Goal: Obtain resource: Download file/media

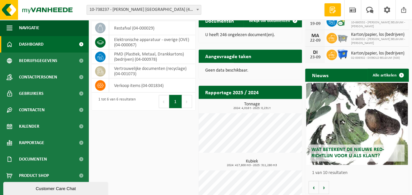
scroll to position [178, 0]
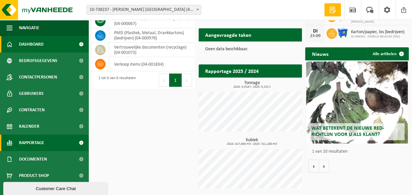
click at [79, 142] on span at bounding box center [81, 142] width 15 height 16
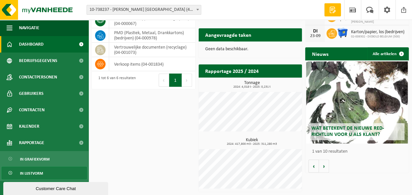
click at [34, 173] on span "In lijstvorm" at bounding box center [31, 173] width 23 height 12
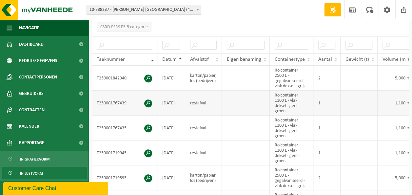
scroll to position [131, 0]
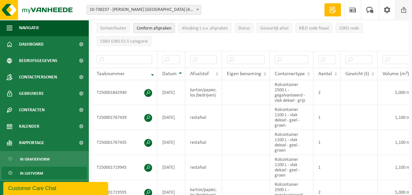
click at [403, 8] on span at bounding box center [403, 9] width 10 height 19
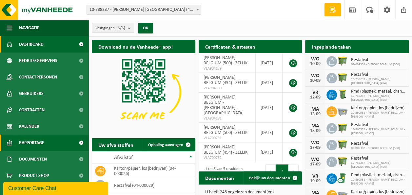
click at [36, 146] on span "Rapportage" at bounding box center [31, 142] width 25 height 16
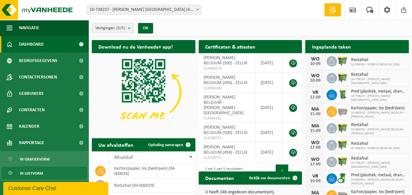
click at [39, 170] on span "In lijstvorm" at bounding box center [31, 173] width 23 height 12
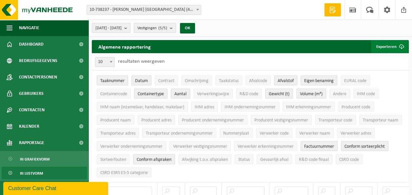
click at [389, 47] on button "Exporteren" at bounding box center [389, 46] width 37 height 13
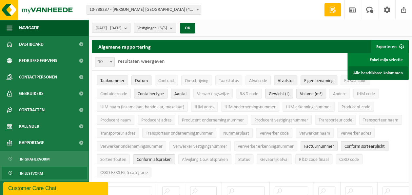
click at [380, 75] on link "Alle beschikbare kolommen" at bounding box center [377, 72] width 59 height 13
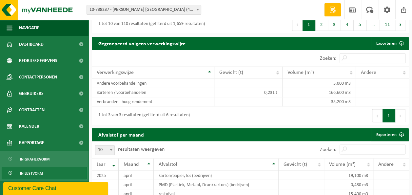
scroll to position [491, 0]
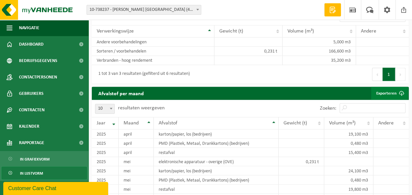
click at [388, 90] on link "Exporteren" at bounding box center [389, 92] width 37 height 13
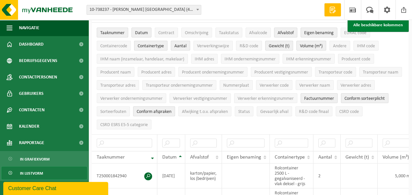
scroll to position [0, 0]
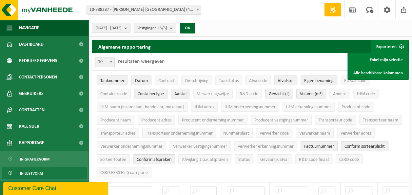
click at [196, 9] on span at bounding box center [197, 9] width 7 height 9
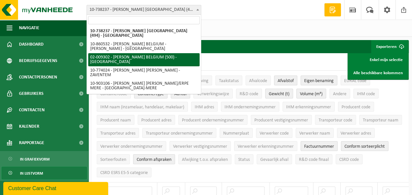
select select "11325"
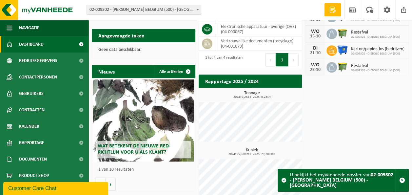
scroll to position [138, 0]
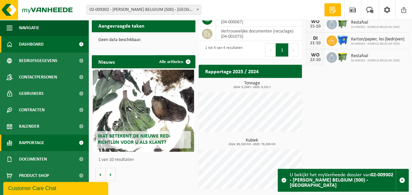
click at [28, 144] on span "Rapportage" at bounding box center [31, 142] width 25 height 16
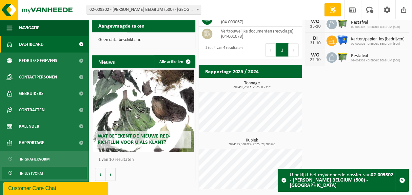
click at [28, 173] on span "In lijstvorm" at bounding box center [31, 173] width 23 height 12
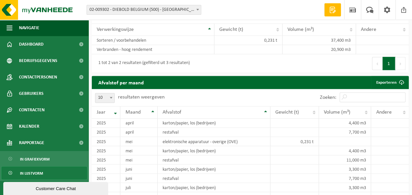
scroll to position [491, 0]
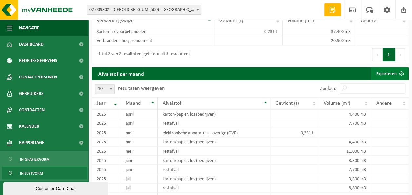
click at [382, 73] on link "Exporteren" at bounding box center [389, 73] width 37 height 13
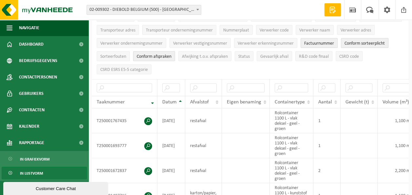
scroll to position [0, 0]
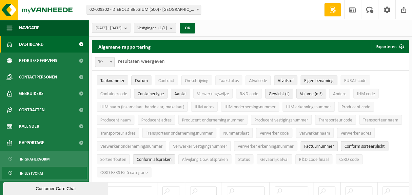
click at [35, 46] on span "Dashboard" at bounding box center [31, 44] width 25 height 16
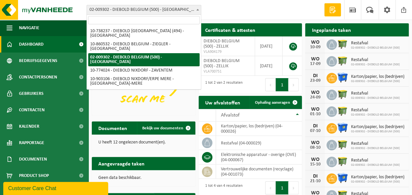
click at [198, 9] on b at bounding box center [197, 10] width 3 height 2
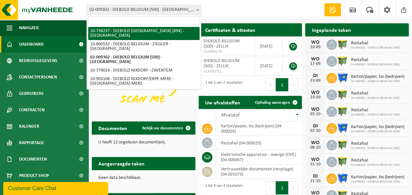
select select "25254"
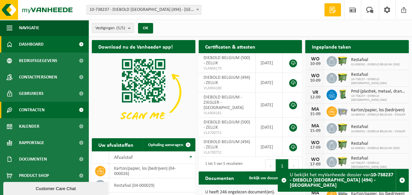
click at [31, 110] on span "Contracten" at bounding box center [32, 110] width 26 height 16
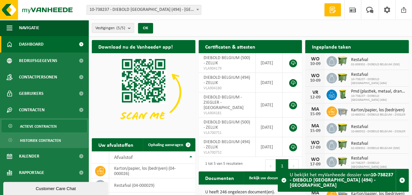
click at [41, 121] on span "Actieve contracten" at bounding box center [38, 126] width 37 height 12
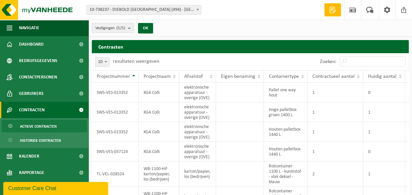
click at [131, 28] on b "submit" at bounding box center [131, 27] width 6 height 9
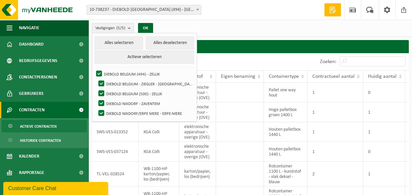
click at [131, 28] on b "submit" at bounding box center [131, 27] width 6 height 9
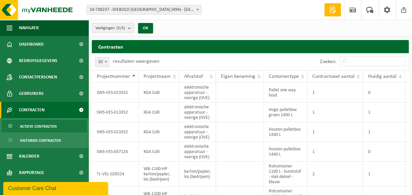
click at [131, 28] on b "submit" at bounding box center [131, 27] width 6 height 9
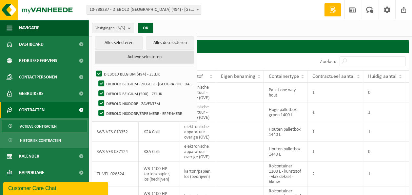
click at [135, 57] on button "Actieve selecteren" at bounding box center [144, 56] width 99 height 13
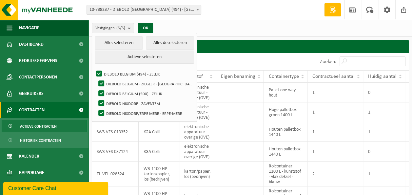
click at [175, 9] on span "10-738237 - DIEBOLD [GEOGRAPHIC_DATA] (494) - [GEOGRAPHIC_DATA]" at bounding box center [144, 9] width 114 height 9
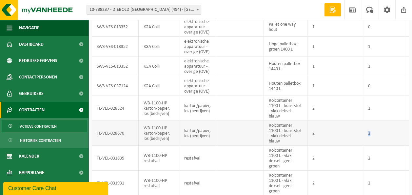
scroll to position [0, 30]
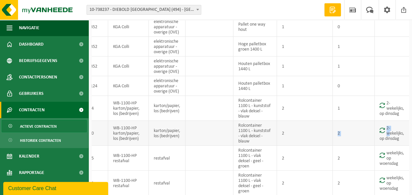
drag, startPoint x: 343, startPoint y: 127, endPoint x: 406, endPoint y: 130, distance: 62.6
click at [406, 130] on tr "TL-VEL-028670 WB-1100-HP karton/papier, los (bedrijven) karton/papier, los (bed…" at bounding box center [235, 132] width 349 height 25
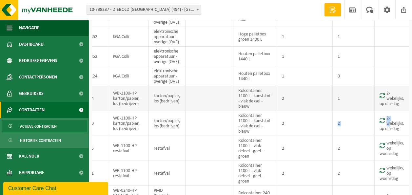
scroll to position [65, 0]
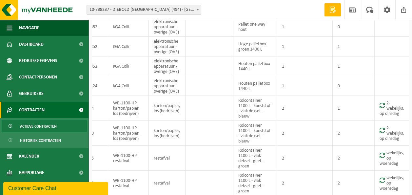
click at [196, 10] on span at bounding box center [197, 9] width 7 height 9
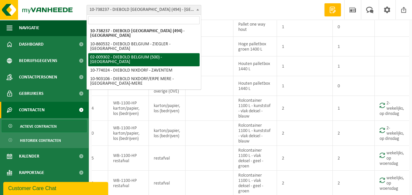
select select "11325"
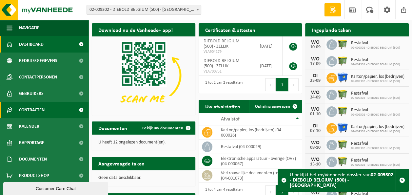
click at [36, 114] on span "Contracten" at bounding box center [32, 110] width 26 height 16
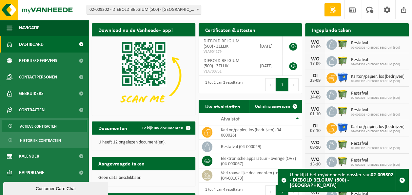
click at [45, 126] on span "Actieve contracten" at bounding box center [38, 126] width 37 height 12
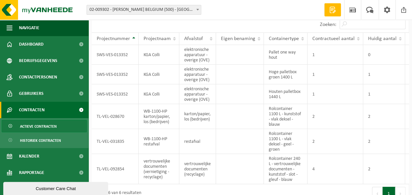
scroll to position [35, 0]
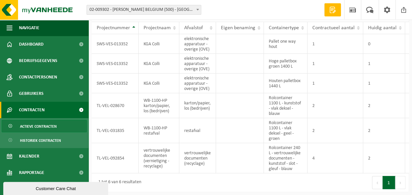
click at [87, 186] on div "Customer Care Chat" at bounding box center [55, 188] width 95 height 5
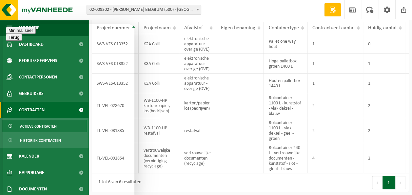
click at [36, 34] on button "Minimaliseer" at bounding box center [21, 30] width 30 height 7
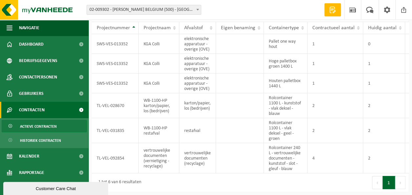
drag, startPoint x: 80, startPoint y: 187, endPoint x: 5, endPoint y: 149, distance: 83.8
click at [5, 180] on html "Customer Care Chat" at bounding box center [56, 187] width 106 height 14
click at [85, 189] on div "Customer Care Chat" at bounding box center [55, 188] width 95 height 5
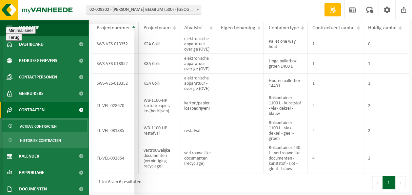
click at [36, 34] on button "Minimaliseer" at bounding box center [21, 30] width 30 height 7
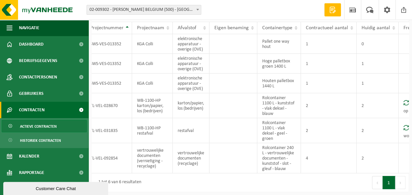
scroll to position [0, 0]
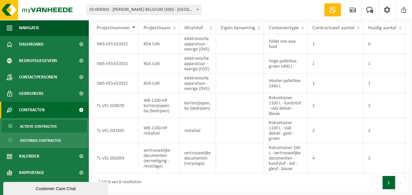
click at [199, 9] on span at bounding box center [197, 9] width 7 height 9
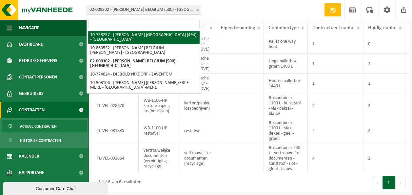
select select "25254"
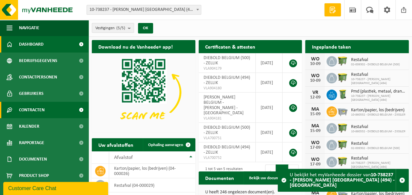
click at [32, 112] on span "Contracten" at bounding box center [32, 110] width 26 height 16
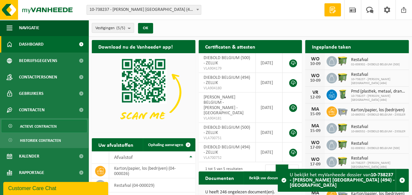
click at [33, 128] on span "Actieve contracten" at bounding box center [38, 126] width 37 height 12
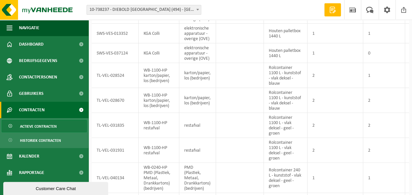
scroll to position [0, 30]
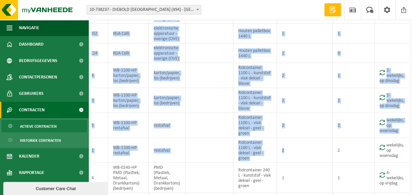
drag, startPoint x: 331, startPoint y: 139, endPoint x: 416, endPoint y: 137, distance: 85.2
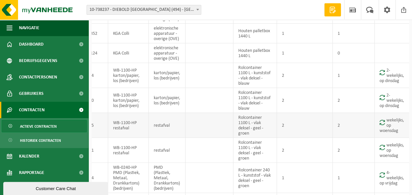
click at [334, 127] on td "2" at bounding box center [353, 125] width 42 height 25
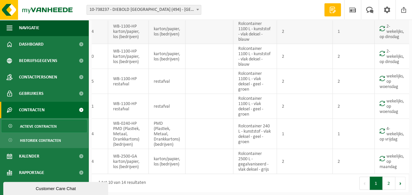
scroll to position [147, 0]
click at [388, 180] on button "2" at bounding box center [388, 182] width 13 height 13
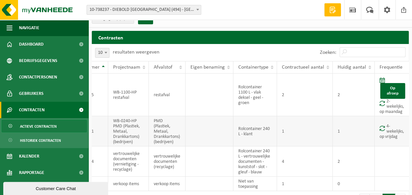
scroll to position [0, 0]
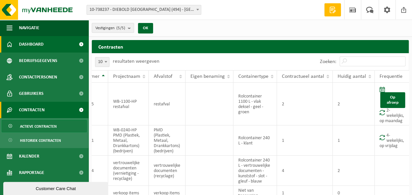
click at [31, 45] on span "Dashboard" at bounding box center [31, 44] width 25 height 16
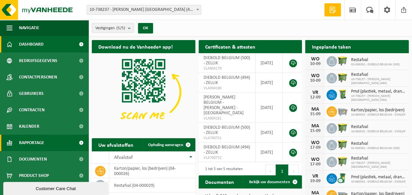
click at [33, 142] on span "Rapportage" at bounding box center [31, 142] width 25 height 16
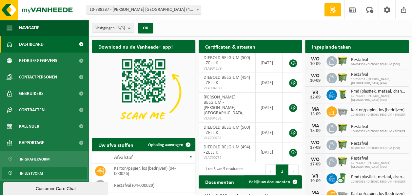
click at [34, 172] on span "In lijstvorm" at bounding box center [31, 173] width 23 height 12
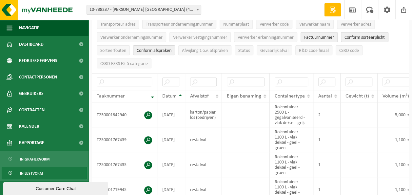
scroll to position [98, 0]
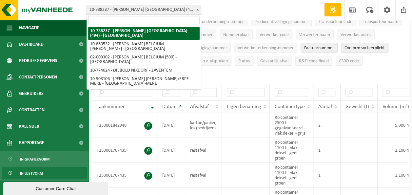
click at [198, 9] on b at bounding box center [197, 10] width 3 height 2
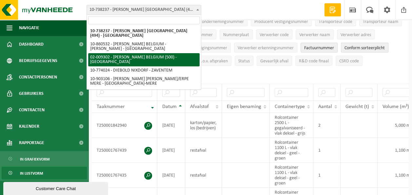
select select "11325"
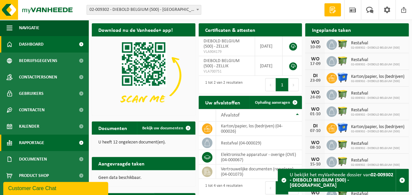
click at [36, 142] on span "Rapportage" at bounding box center [31, 142] width 25 height 16
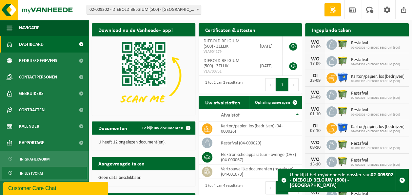
click at [32, 172] on span "In lijstvorm" at bounding box center [31, 173] width 23 height 12
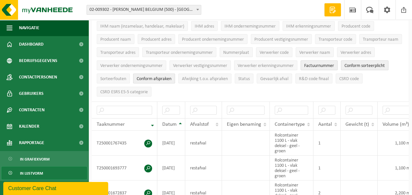
scroll to position [98, 0]
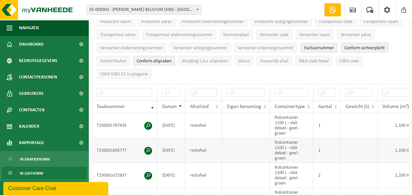
click at [173, 142] on td "[DATE]" at bounding box center [171, 150] width 28 height 25
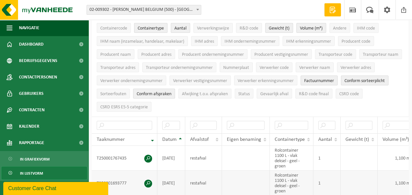
scroll to position [0, 0]
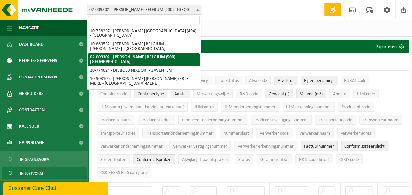
click at [200, 9] on span at bounding box center [197, 9] width 7 height 9
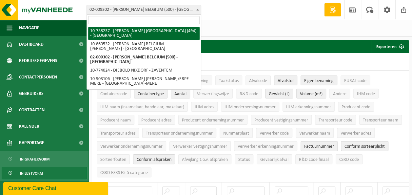
select select "25254"
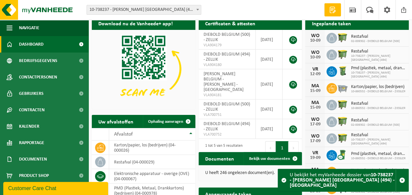
scroll to position [33, 0]
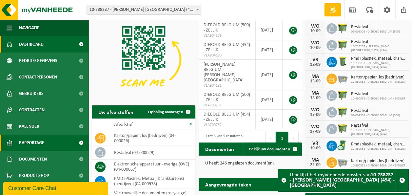
click at [48, 146] on link "Rapportage" at bounding box center [44, 142] width 88 height 16
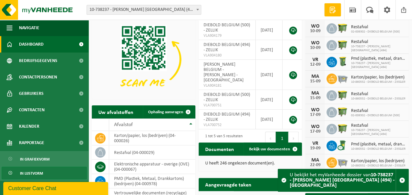
click at [31, 172] on span "In lijstvorm" at bounding box center [31, 173] width 23 height 12
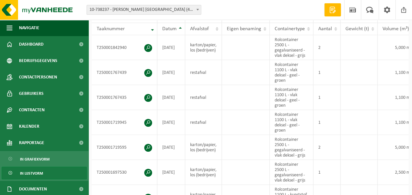
scroll to position [196, 0]
